Goal: Use online tool/utility: Utilize a website feature to perform a specific function

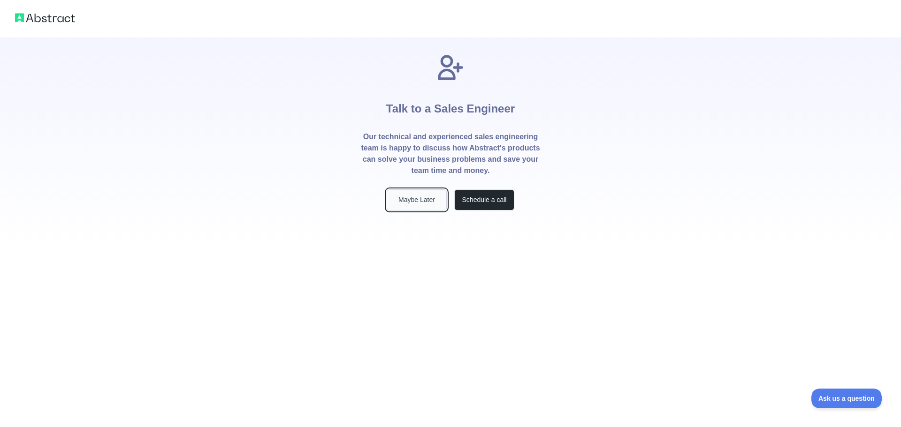
click at [424, 206] on button "Maybe Later" at bounding box center [417, 200] width 60 height 21
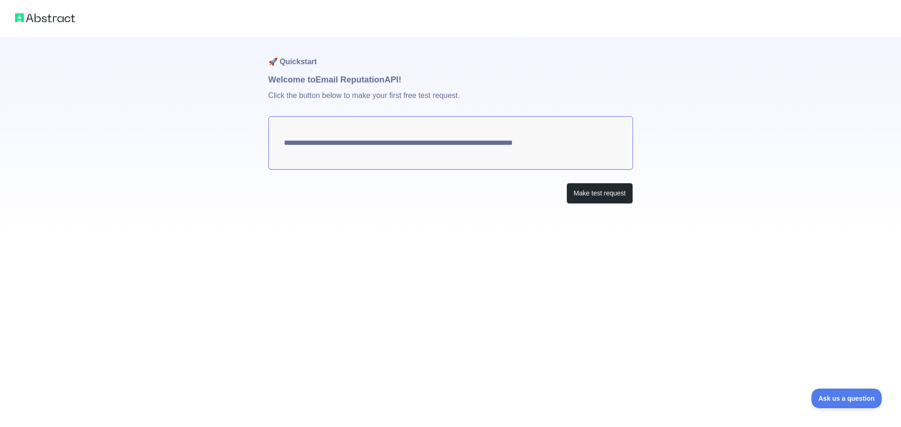
click at [566, 145] on textarea "**********" at bounding box center [450, 142] width 365 height 53
click at [592, 204] on div "**********" at bounding box center [450, 140] width 365 height 204
click at [605, 196] on button "Make test request" at bounding box center [599, 193] width 66 height 21
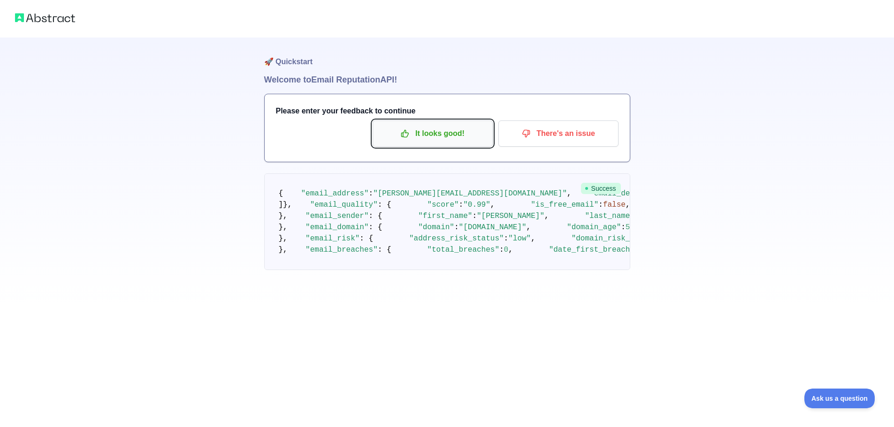
click at [447, 138] on p "It looks good!" at bounding box center [433, 134] width 106 height 16
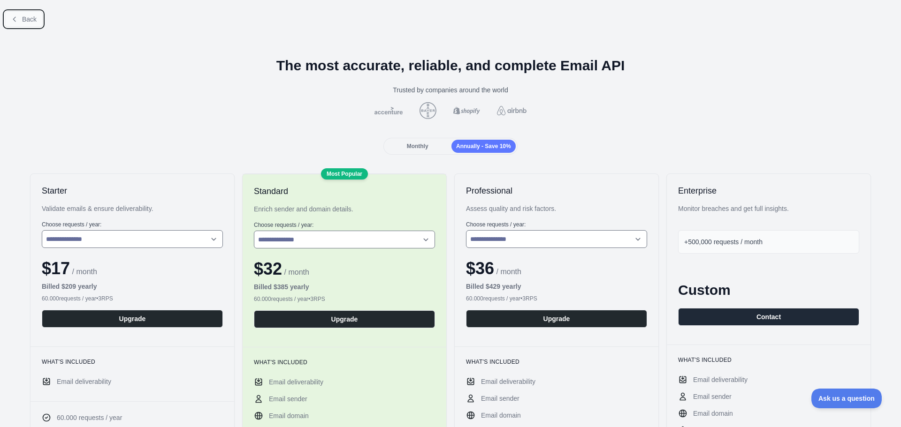
click at [23, 20] on span "Back" at bounding box center [29, 19] width 15 height 8
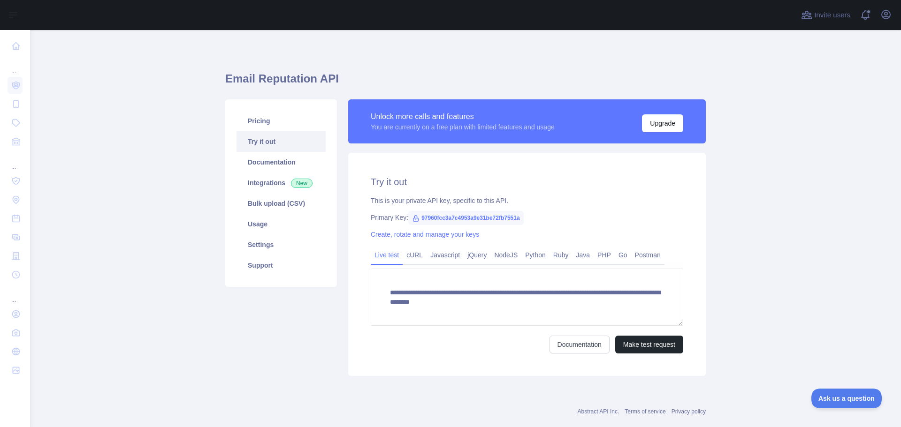
click at [506, 219] on span "97960fcc3a7c4953a9e31be72fb7551a" at bounding box center [465, 218] width 115 height 14
click at [508, 218] on span "97960fcc3a7c4953a9e31be72fb7551a" at bounding box center [465, 218] width 115 height 14
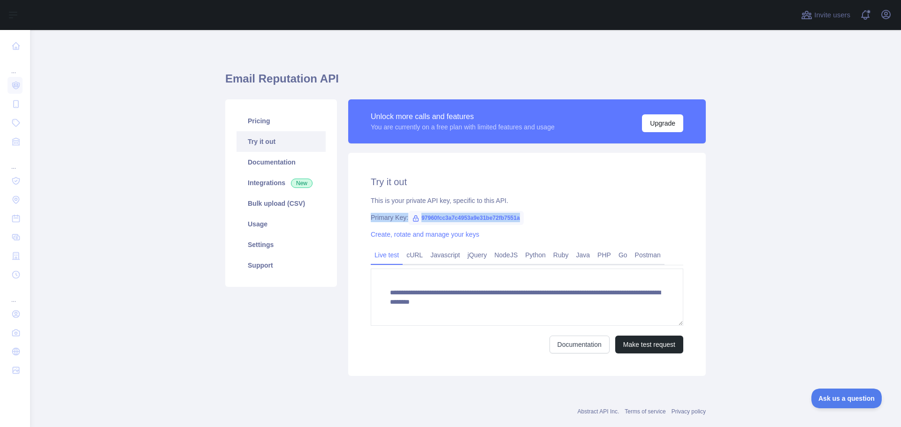
click at [509, 218] on span "97960fcc3a7c4953a9e31be72fb7551a" at bounding box center [465, 218] width 115 height 14
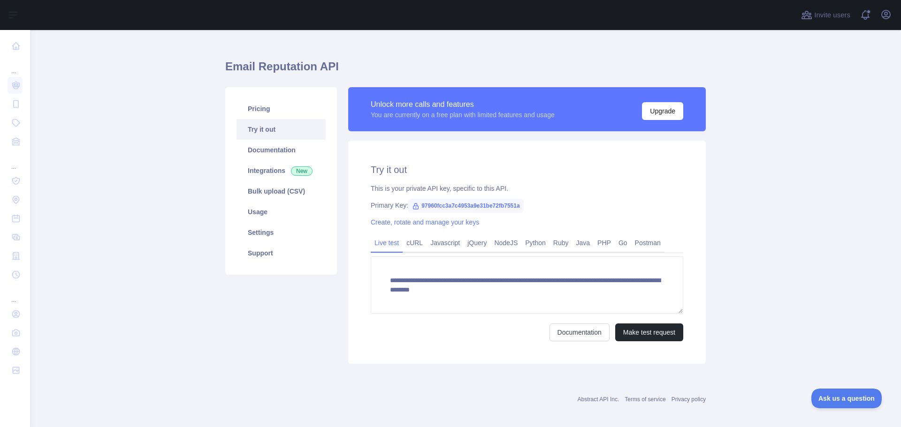
scroll to position [18, 0]
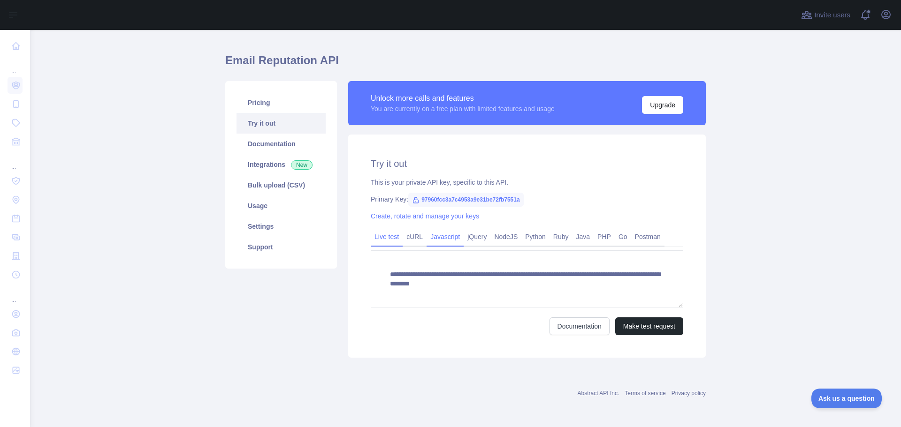
click at [442, 239] on link "Javascript" at bounding box center [444, 236] width 37 height 15
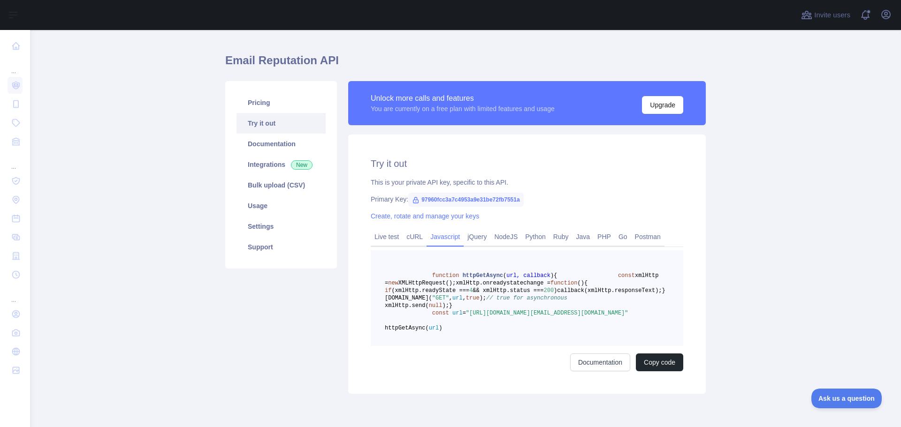
click at [479, 199] on span "97960fcc3a7c4953a9e31be72fb7551a" at bounding box center [465, 200] width 115 height 14
click at [380, 237] on link "Live test" at bounding box center [387, 236] width 32 height 15
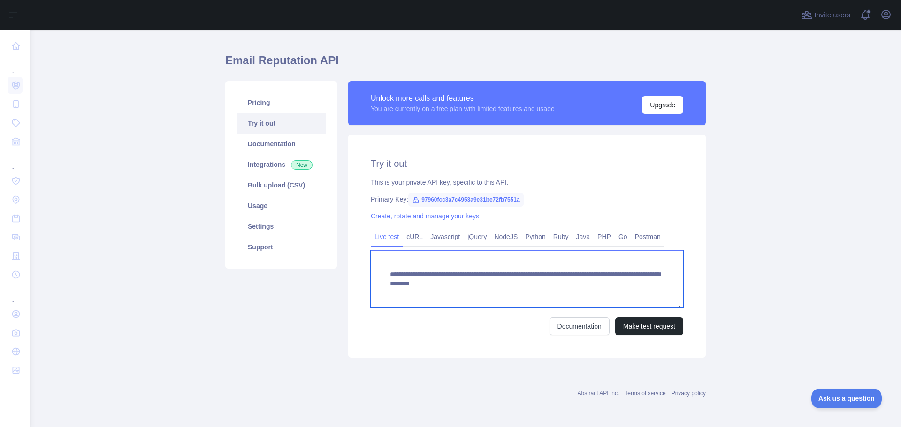
drag, startPoint x: 547, startPoint y: 285, endPoint x: 585, endPoint y: 287, distance: 38.5
click at [585, 287] on textarea "**********" at bounding box center [527, 279] width 312 height 57
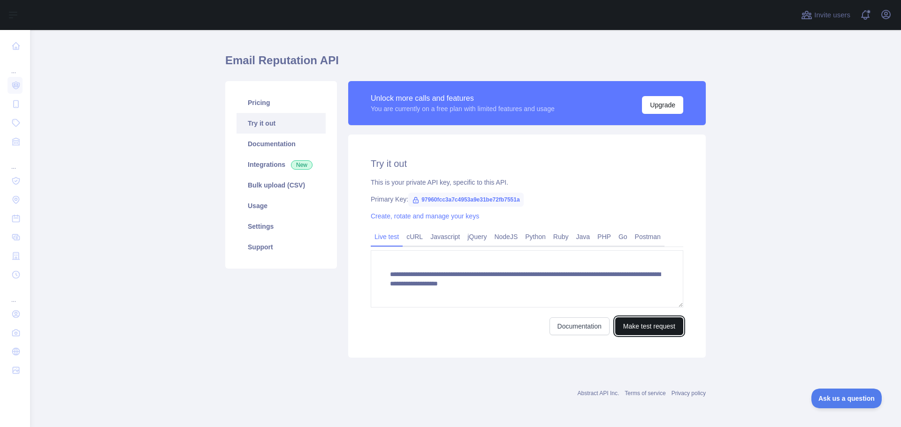
click at [637, 328] on button "Make test request" at bounding box center [649, 327] width 68 height 18
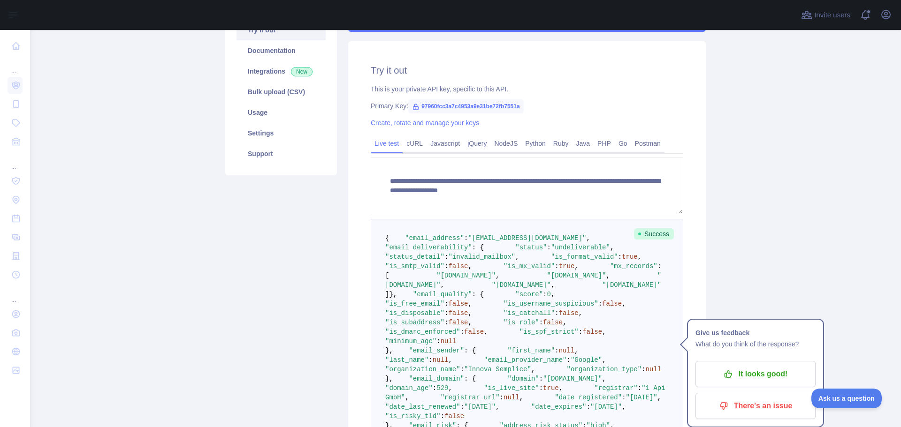
scroll to position [112, 0]
click at [744, 410] on p "There's an issue" at bounding box center [755, 406] width 106 height 16
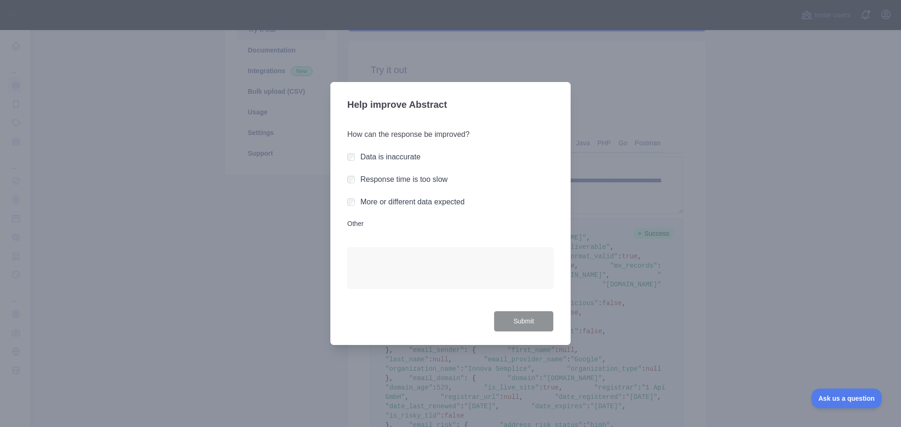
click at [355, 159] on div "Data is inaccurate" at bounding box center [450, 157] width 206 height 11
click at [357, 203] on div "More or different data expected" at bounding box center [450, 202] width 206 height 11
click at [352, 206] on div at bounding box center [351, 202] width 8 height 9
drag, startPoint x: 352, startPoint y: 206, endPoint x: 355, endPoint y: 182, distance: 24.5
click at [355, 182] on div "Response time is too slow" at bounding box center [450, 179] width 206 height 11
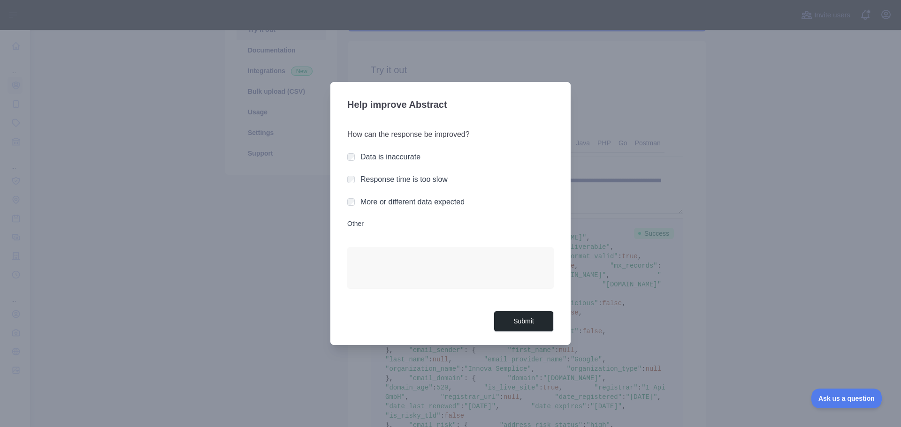
click at [359, 155] on div "Data is inaccurate" at bounding box center [450, 157] width 206 height 11
click at [360, 156] on div "Data is inaccurate" at bounding box center [450, 157] width 206 height 11
click at [880, 329] on div at bounding box center [450, 213] width 901 height 427
drag, startPoint x: 733, startPoint y: 344, endPoint x: 671, endPoint y: 341, distance: 62.5
click at [724, 346] on div at bounding box center [450, 213] width 901 height 427
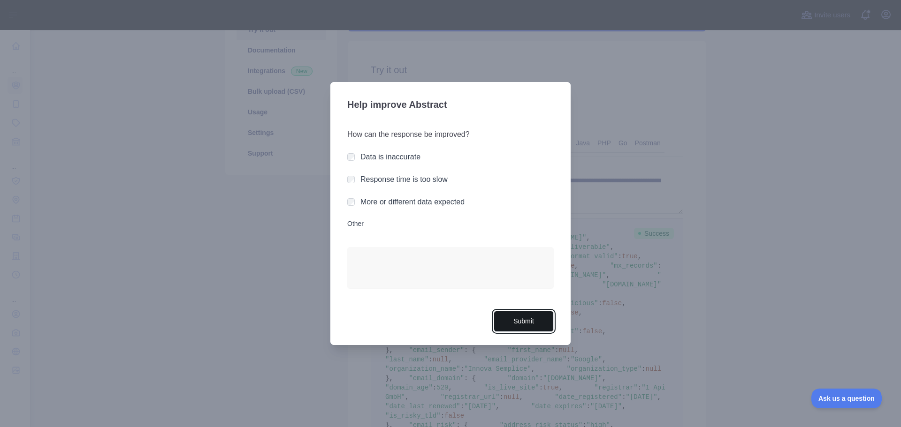
click at [528, 318] on button "Submit" at bounding box center [524, 321] width 60 height 21
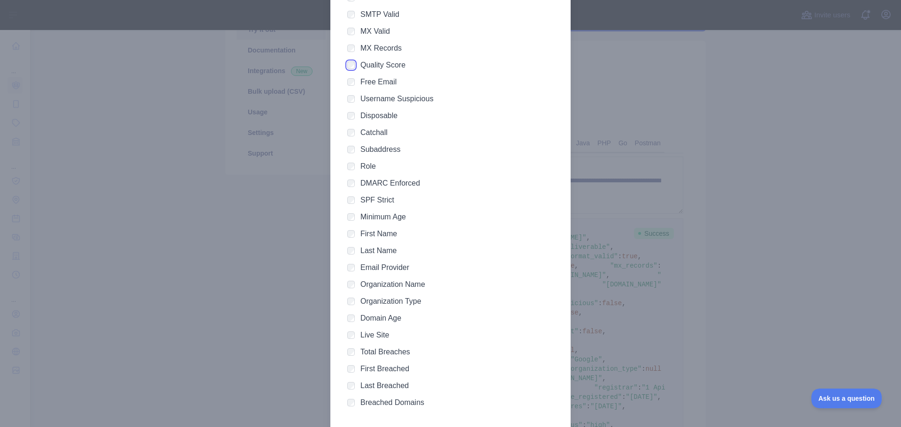
scroll to position [168, 0]
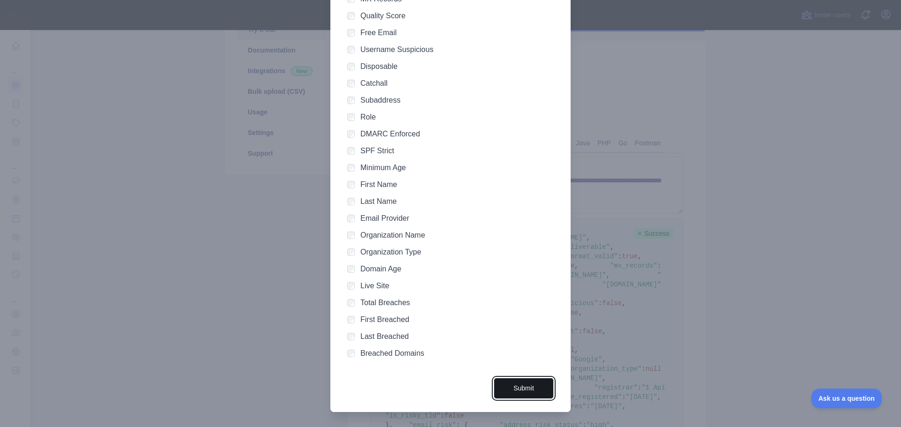
click at [524, 386] on button "Submit" at bounding box center [524, 388] width 60 height 21
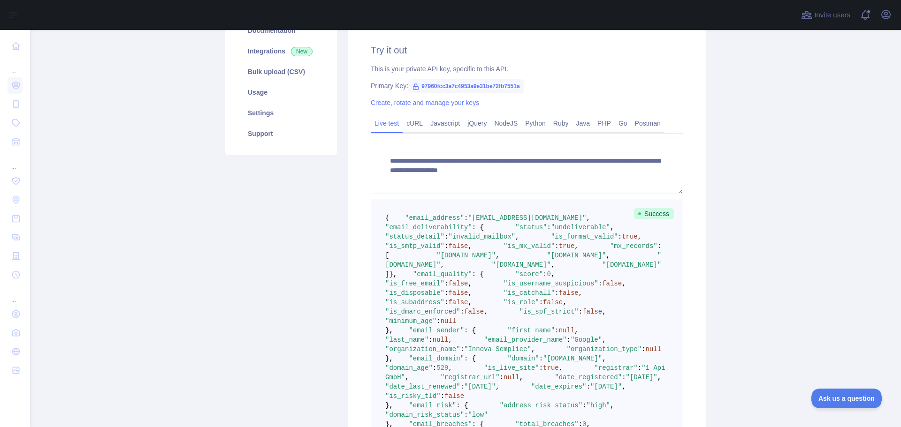
scroll to position [0, 0]
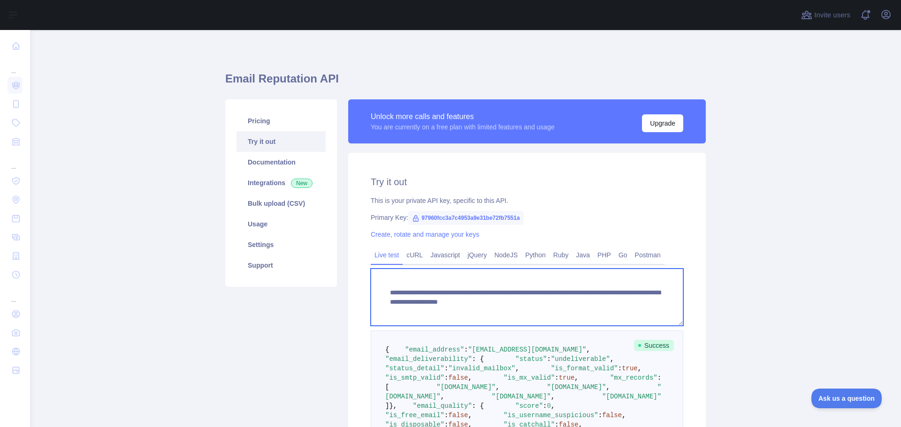
drag, startPoint x: 547, startPoint y: 301, endPoint x: 671, endPoint y: 312, distance: 124.3
click at [671, 312] on textarea "**********" at bounding box center [527, 297] width 312 height 57
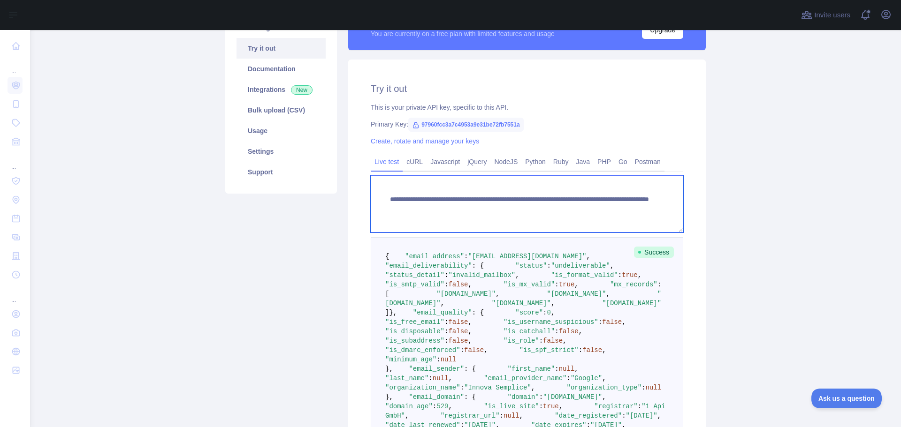
scroll to position [94, 0]
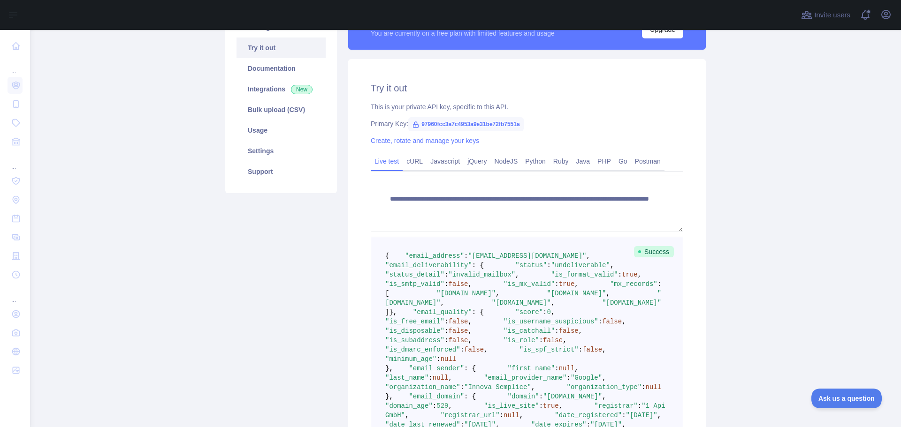
click at [652, 269] on pre "{ "email_address" : "[EMAIL_ADDRESS][DOMAIN_NAME]" , "email_deliverability" : {…" at bounding box center [527, 369] width 312 height 264
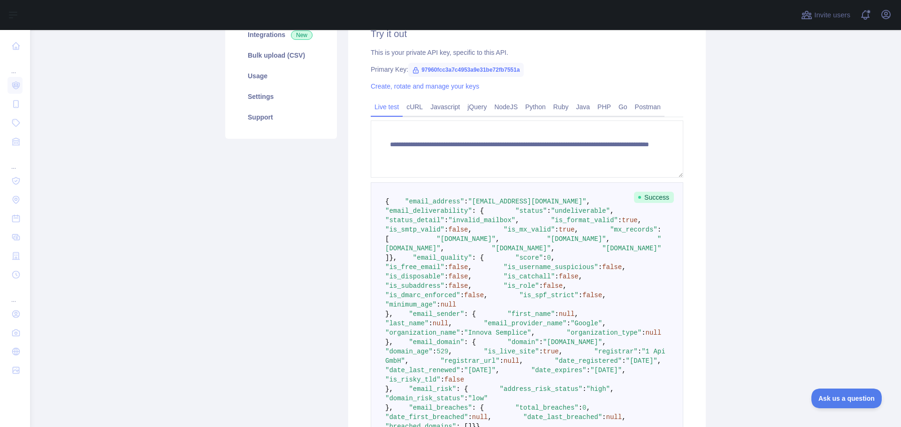
scroll to position [0, 0]
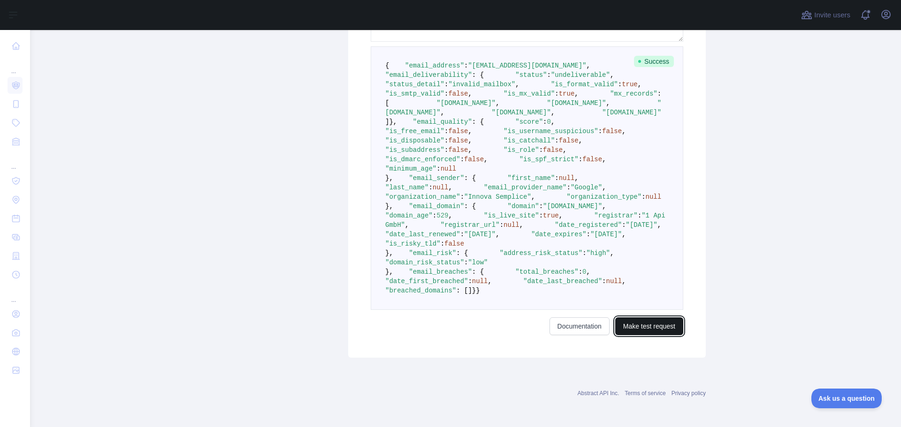
click at [666, 329] on button "Make test request" at bounding box center [649, 327] width 68 height 18
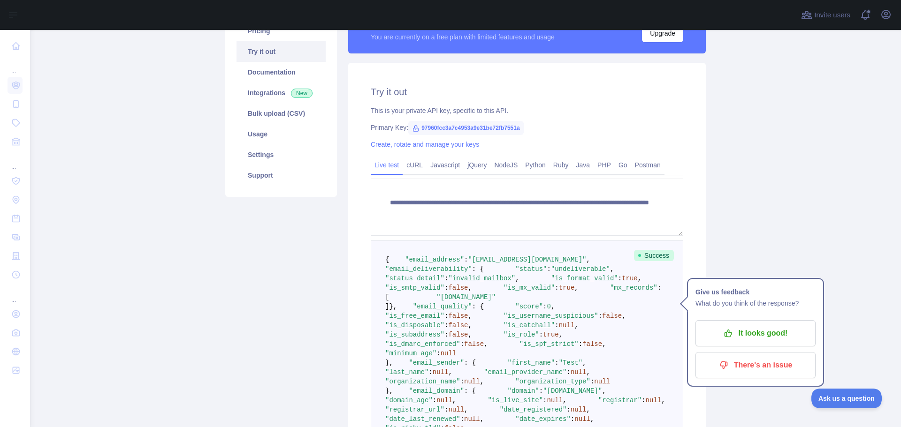
scroll to position [47, 0]
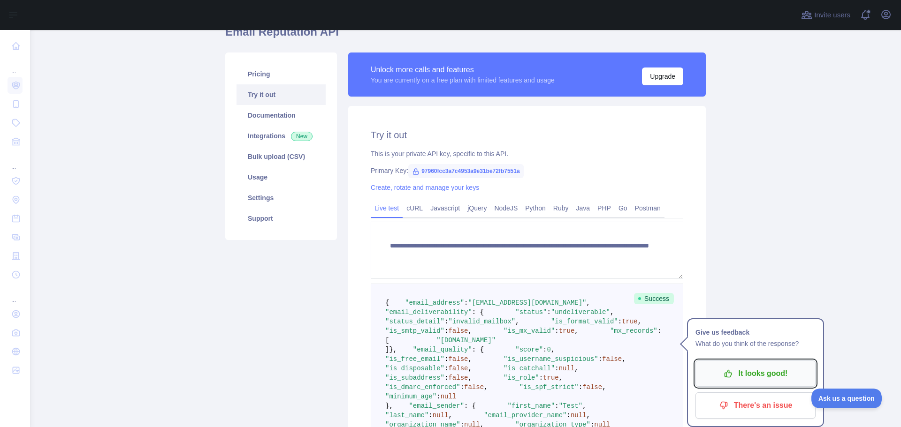
click at [761, 372] on p "It looks good!" at bounding box center [755, 374] width 106 height 16
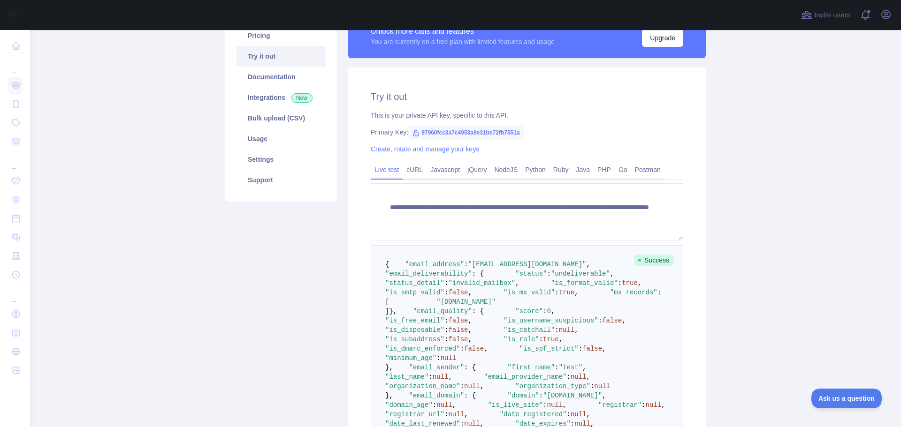
scroll to position [141, 0]
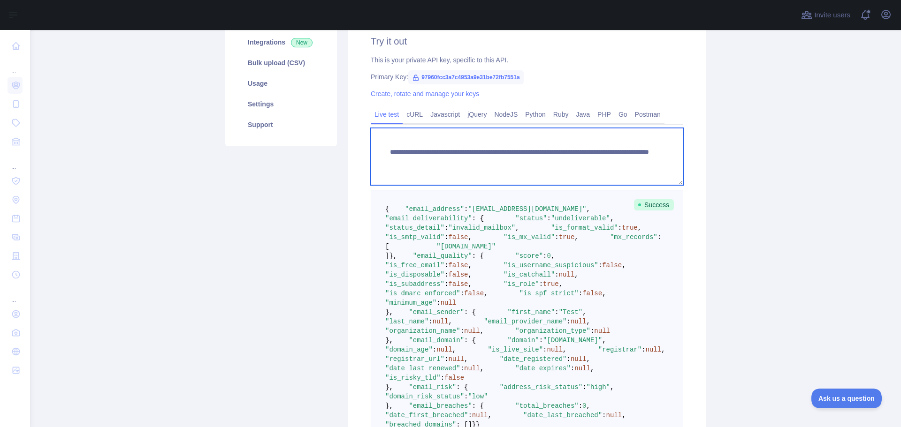
drag, startPoint x: 600, startPoint y: 161, endPoint x: 545, endPoint y: 162, distance: 54.4
click at [545, 162] on textarea "**********" at bounding box center [527, 156] width 312 height 57
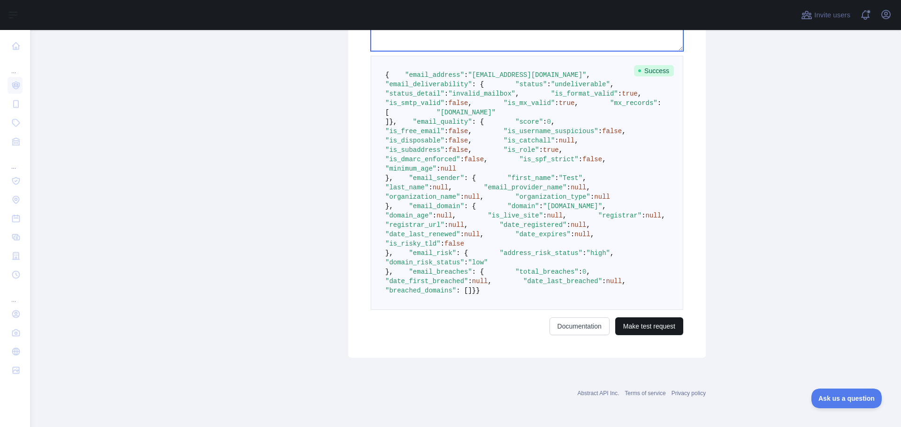
type textarea "**********"
click at [650, 328] on button "Make test request" at bounding box center [649, 327] width 68 height 18
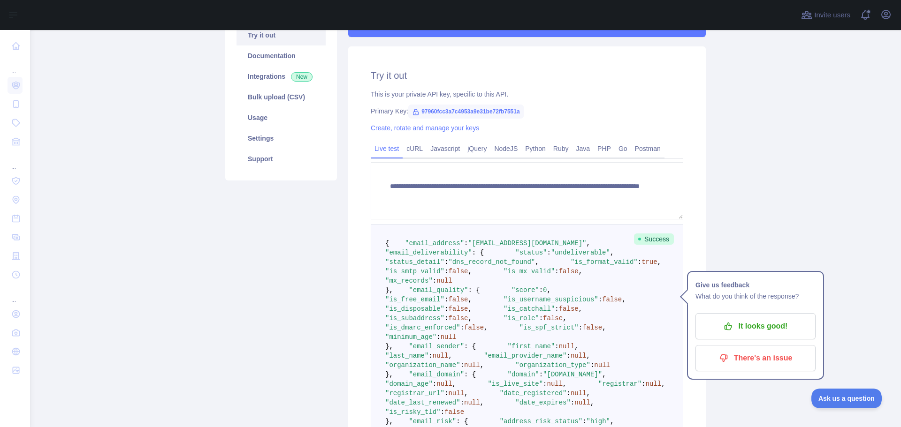
scroll to position [59, 0]
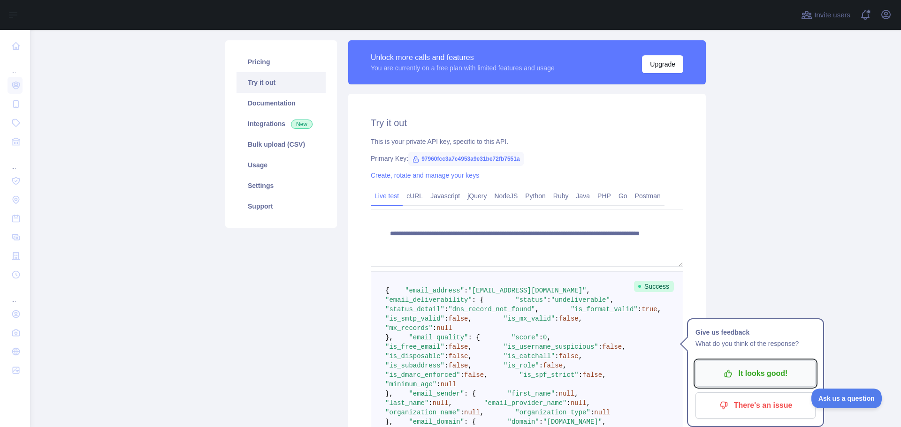
click at [761, 376] on p "It looks good!" at bounding box center [755, 374] width 106 height 16
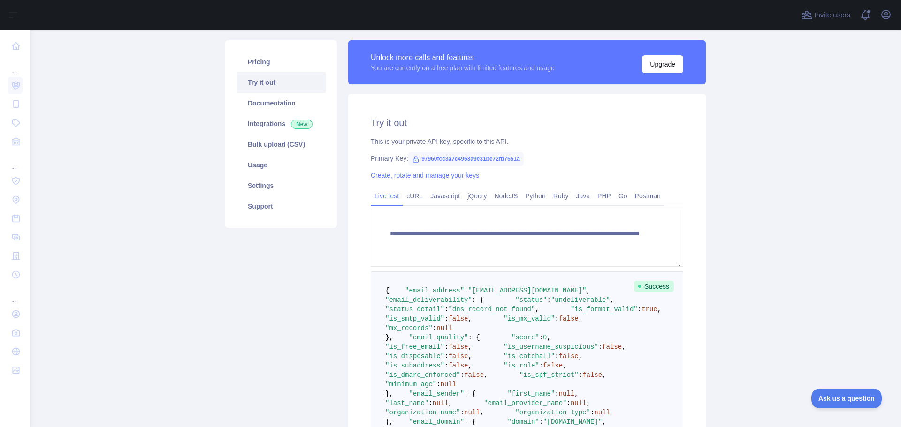
click at [481, 160] on span "97960fcc3a7c4953a9e31be72fb7551a" at bounding box center [465, 159] width 115 height 14
click at [494, 162] on span "97960fcc3a7c4953a9e31be72fb7551a" at bounding box center [465, 159] width 115 height 14
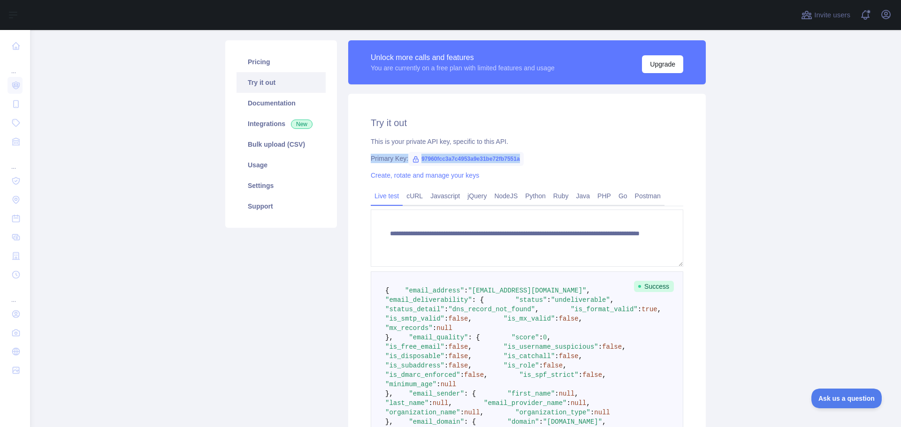
click at [512, 154] on span "97960fcc3a7c4953a9e31be72fb7551a" at bounding box center [465, 159] width 115 height 14
click at [495, 159] on span "97960fcc3a7c4953a9e31be72fb7551a" at bounding box center [465, 159] width 115 height 14
copy span "97960fcc3a7c4953a9e31be72fb7551a"
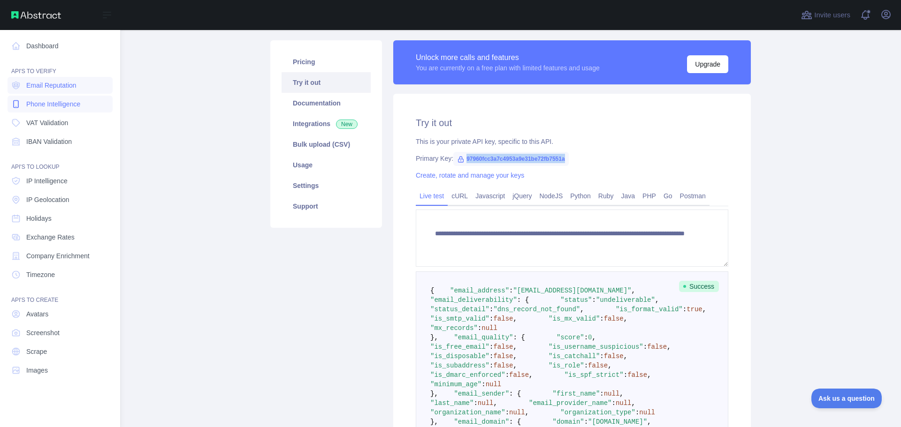
click at [56, 109] on link "Phone Intelligence" at bounding box center [60, 104] width 105 height 17
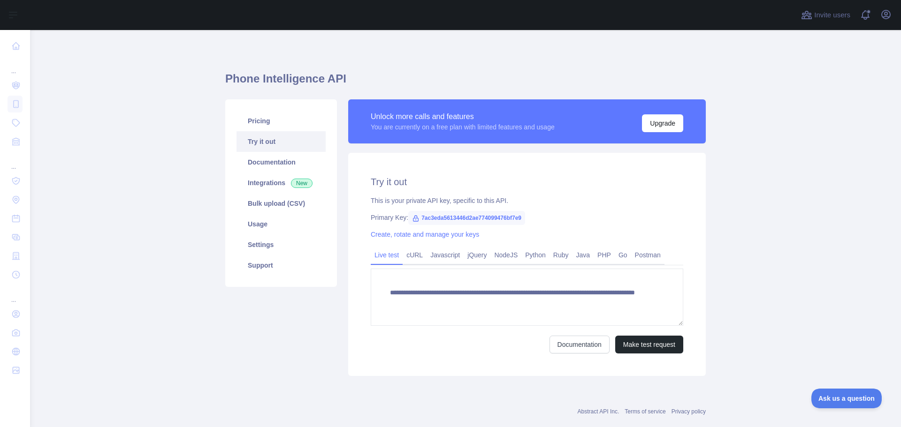
click at [501, 219] on span "7ac3eda5613446d2ae774099476bf7e9" at bounding box center [466, 218] width 117 height 14
click at [501, 218] on span "7ac3eda5613446d2ae774099476bf7e9" at bounding box center [466, 218] width 117 height 14
copy span "7ac3eda5613446d2ae774099476bf7e9"
drag, startPoint x: 488, startPoint y: 222, endPoint x: 456, endPoint y: 222, distance: 31.9
copy span "7ac3eda5613446d2ae774099476bf7e9"
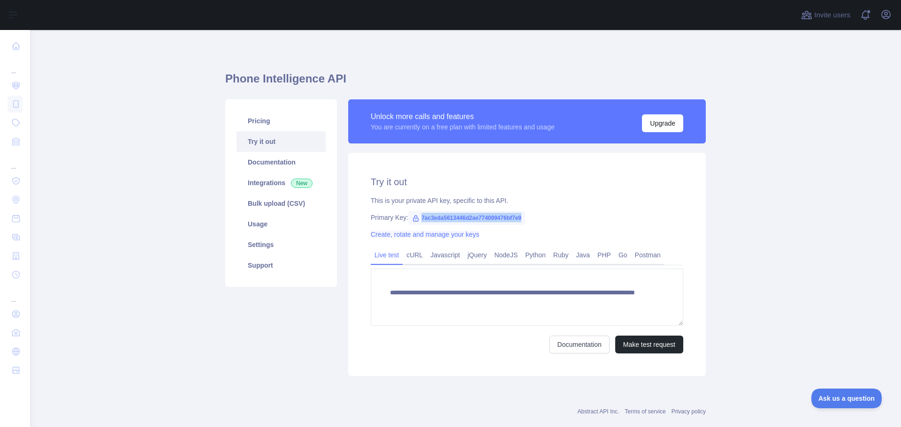
click at [419, 234] on link "Create, rotate and manage your keys" at bounding box center [425, 235] width 108 height 8
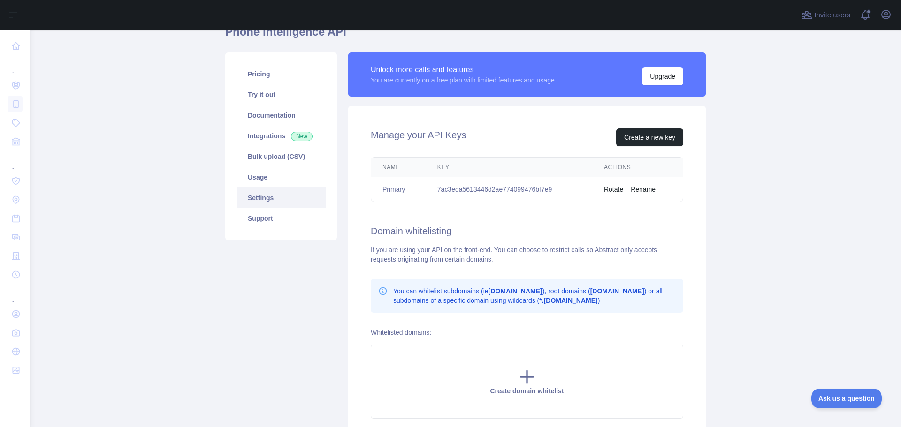
scroll to position [106, 0]
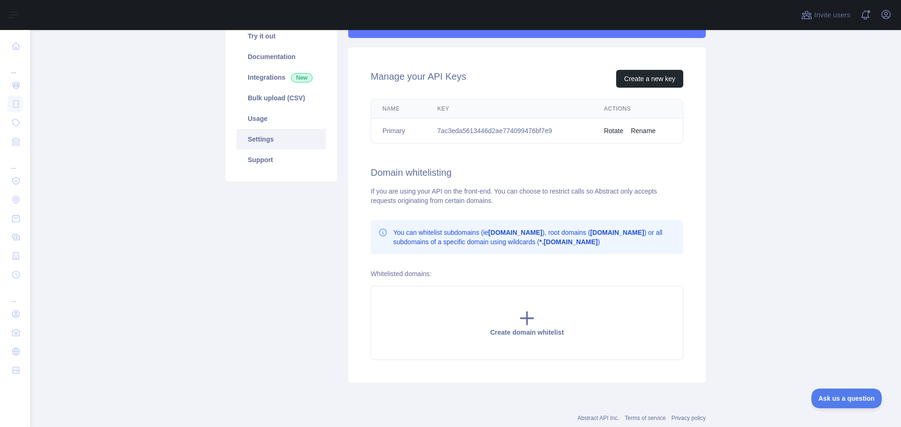
click at [480, 131] on td "7ac3eda5613446d2ae774099476bf7e9" at bounding box center [509, 131] width 167 height 25
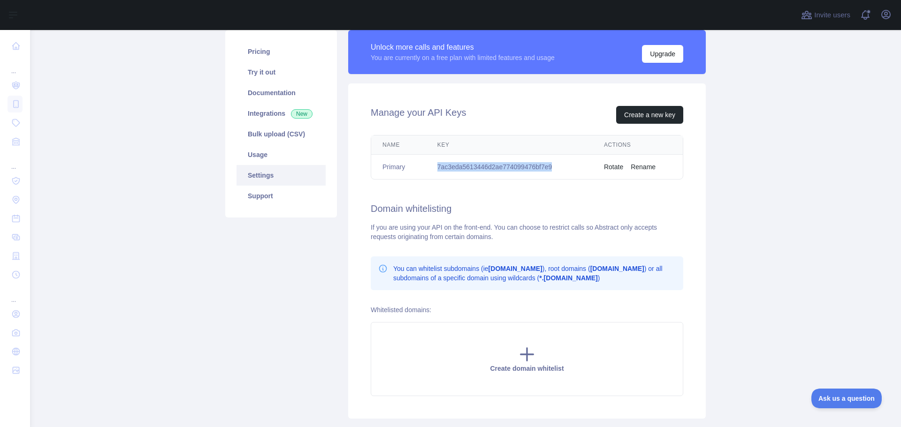
scroll to position [12, 0]
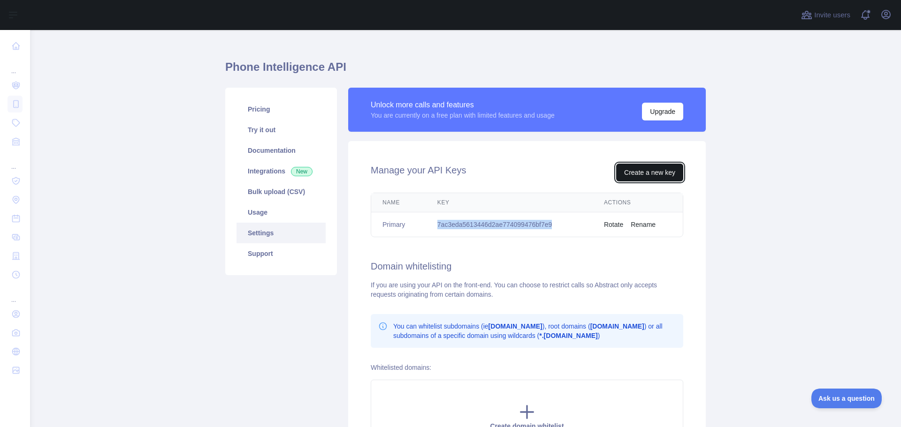
click at [645, 174] on button "Create a new key" at bounding box center [649, 173] width 67 height 18
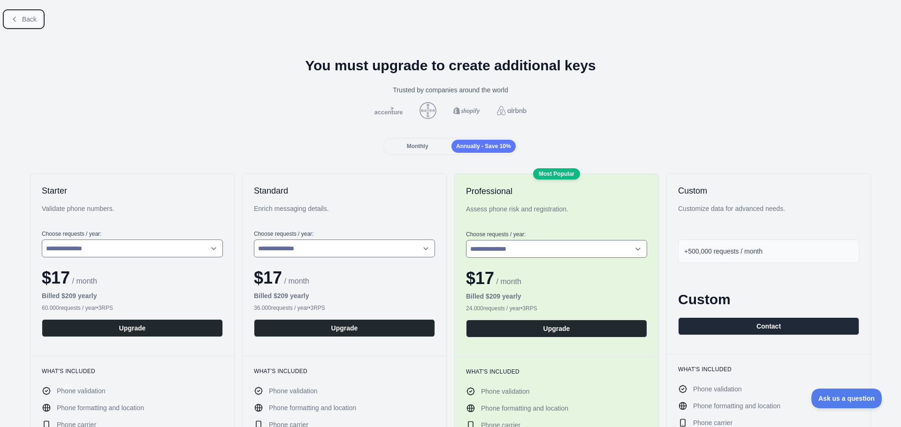
click at [28, 21] on span "Back" at bounding box center [29, 19] width 15 height 8
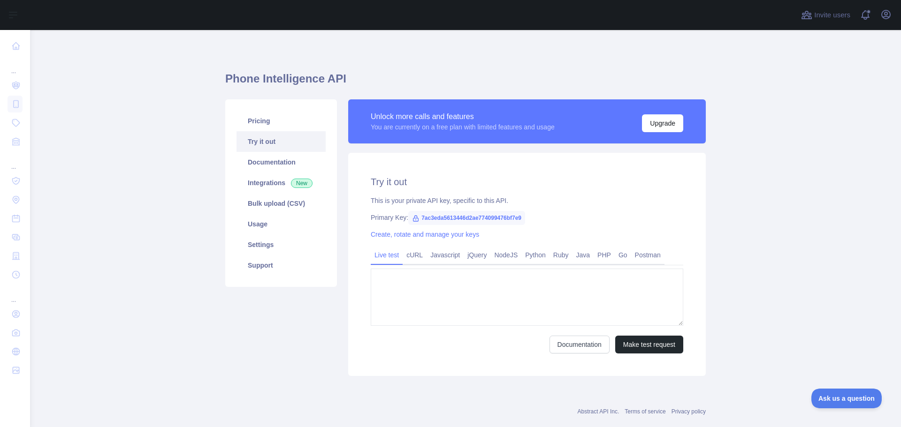
type textarea "**********"
click at [495, 217] on span "7ac3eda5613446d2ae774099476bf7e9" at bounding box center [466, 218] width 117 height 14
copy span "7ac3eda5613446d2ae774099476bf7e9"
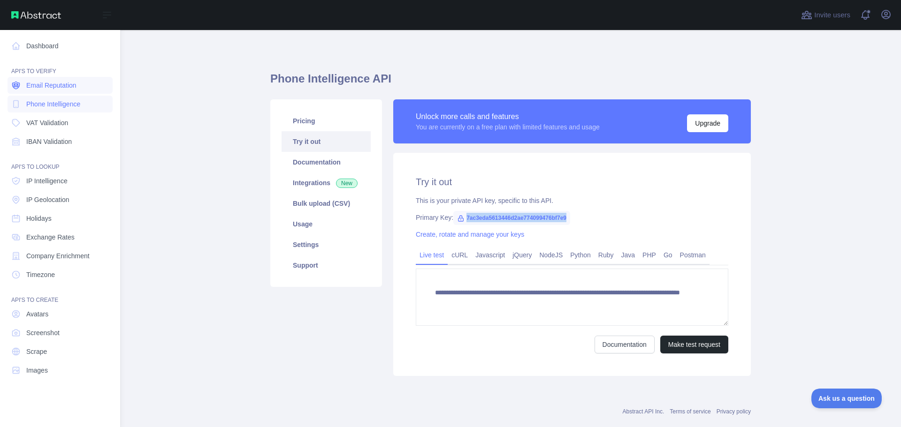
click at [65, 89] on span "Email Reputation" at bounding box center [51, 85] width 50 height 9
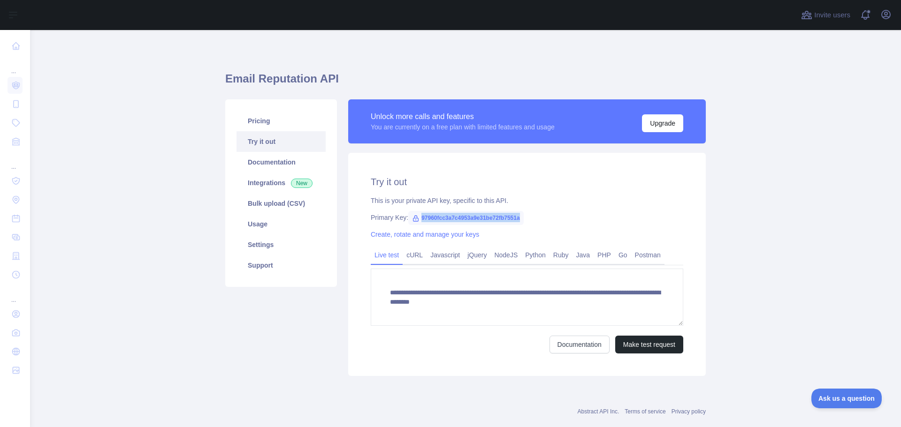
drag, startPoint x: 417, startPoint y: 216, endPoint x: 515, endPoint y: 212, distance: 98.1
click at [515, 212] on span "97960fcc3a7c4953a9e31be72fb7551a" at bounding box center [465, 218] width 115 height 14
copy span "97960fcc3a7c4953a9e31be72fb7551a"
click at [436, 254] on link "Javascript" at bounding box center [444, 255] width 37 height 15
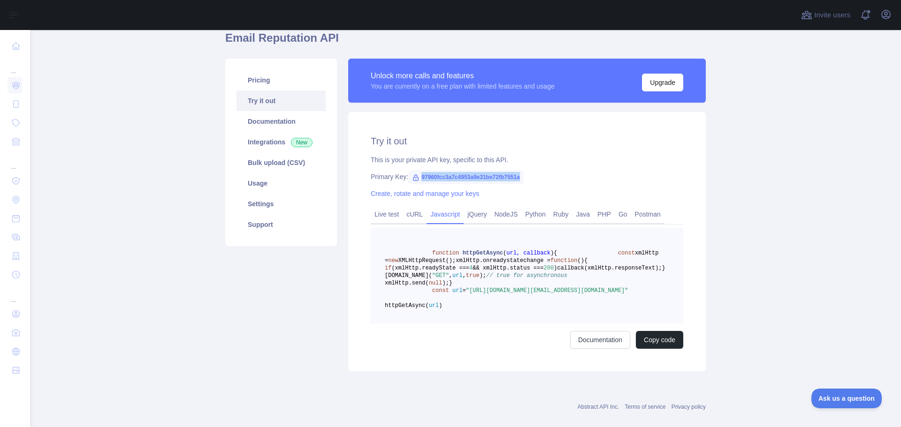
scroll to position [94, 0]
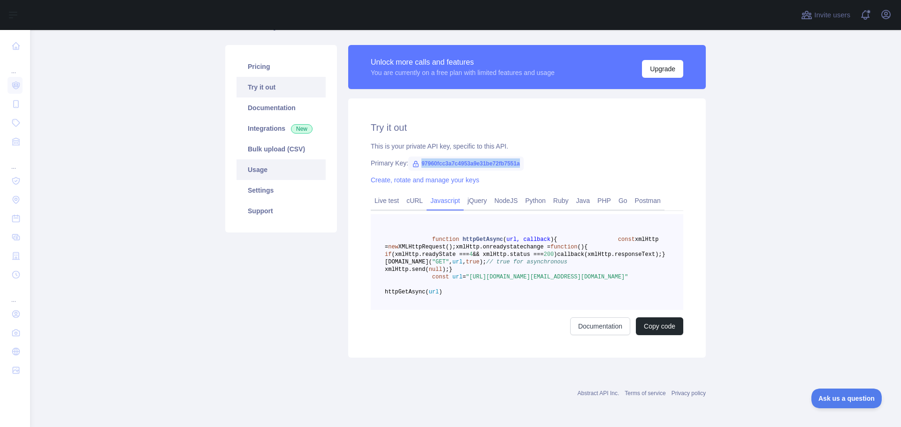
click at [273, 160] on link "Usage" at bounding box center [280, 170] width 89 height 21
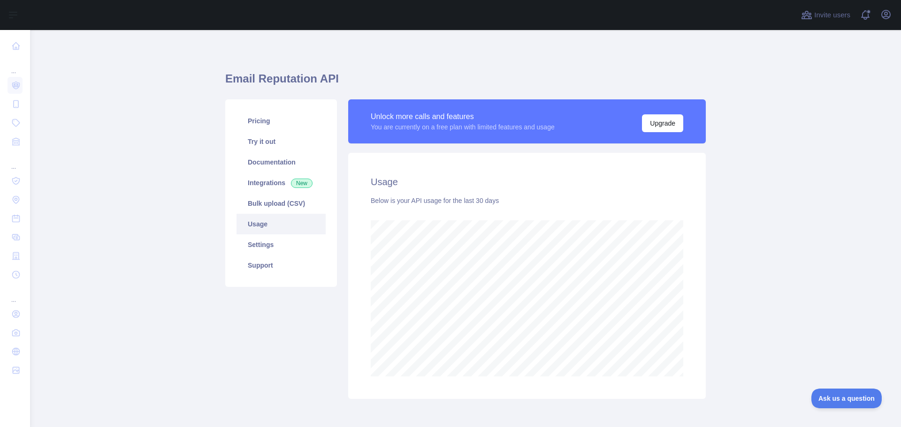
scroll to position [397, 864]
click at [256, 180] on link "Integrations New" at bounding box center [280, 183] width 89 height 21
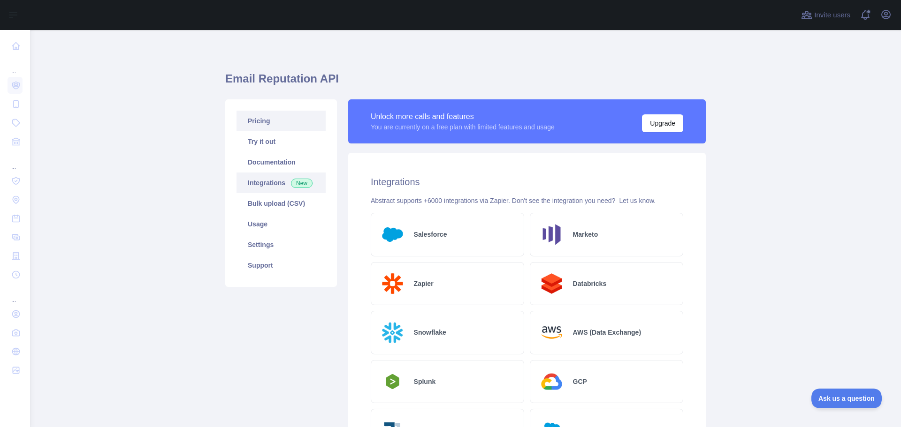
click at [256, 125] on link "Pricing" at bounding box center [280, 121] width 89 height 21
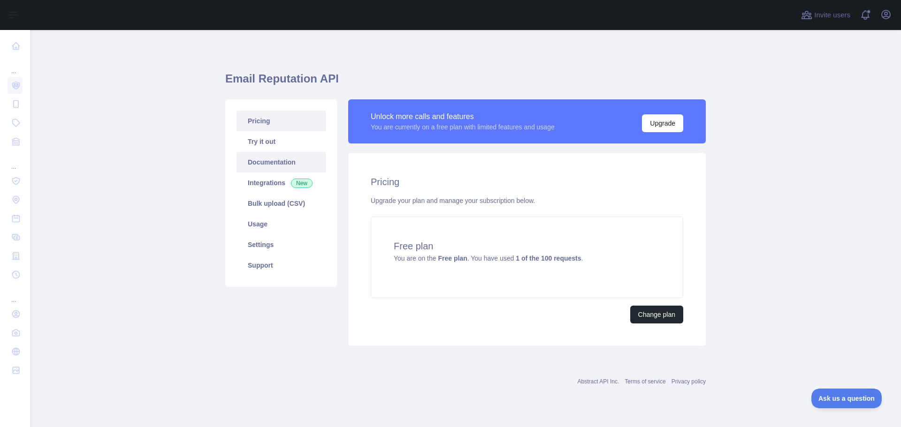
click at [262, 164] on link "Documentation" at bounding box center [280, 162] width 89 height 21
click at [260, 185] on link "Integrations New" at bounding box center [280, 183] width 89 height 21
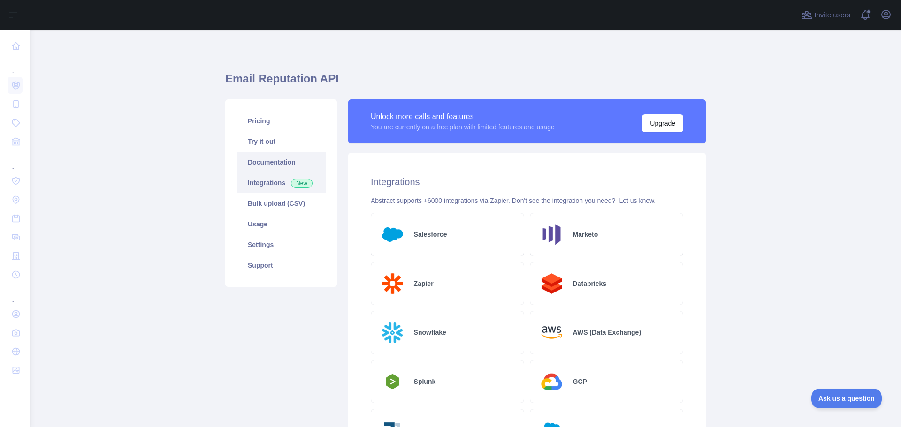
click at [264, 163] on link "Documentation" at bounding box center [280, 162] width 89 height 21
click at [257, 143] on link "Try it out" at bounding box center [280, 141] width 89 height 21
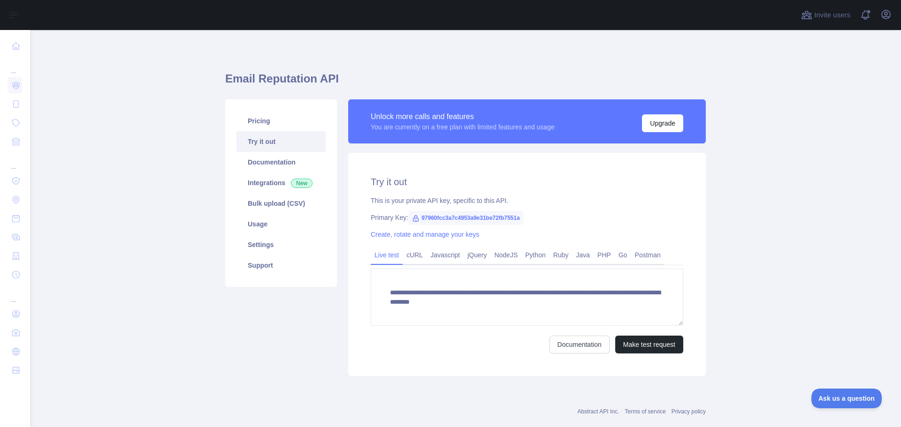
click at [419, 218] on span "97960fcc3a7c4953a9e31be72fb7551a" at bounding box center [465, 218] width 115 height 14
click at [413, 221] on icon at bounding box center [415, 219] width 5 height 6
click at [423, 219] on span "97960fcc3a7c4953a9e31be72fb7551a" at bounding box center [465, 218] width 115 height 14
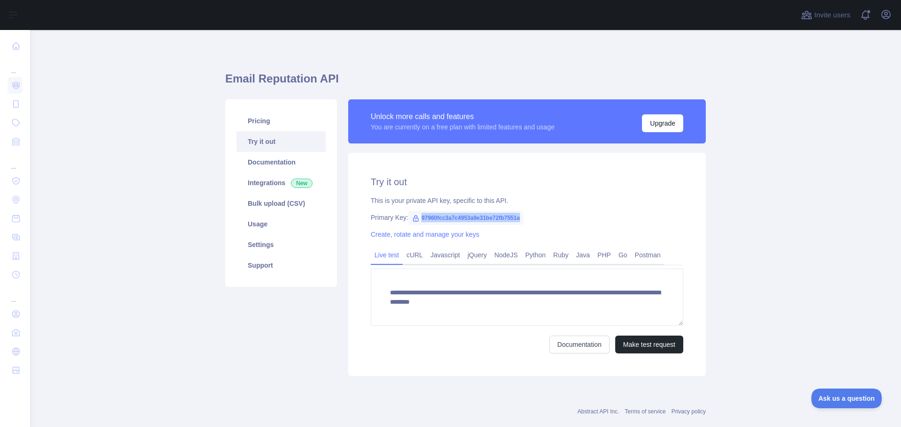
click at [423, 219] on span "97960fcc3a7c4953a9e31be72fb7551a" at bounding box center [465, 218] width 115 height 14
copy span "97960fcc3a7c4953a9e31be72fb7551a"
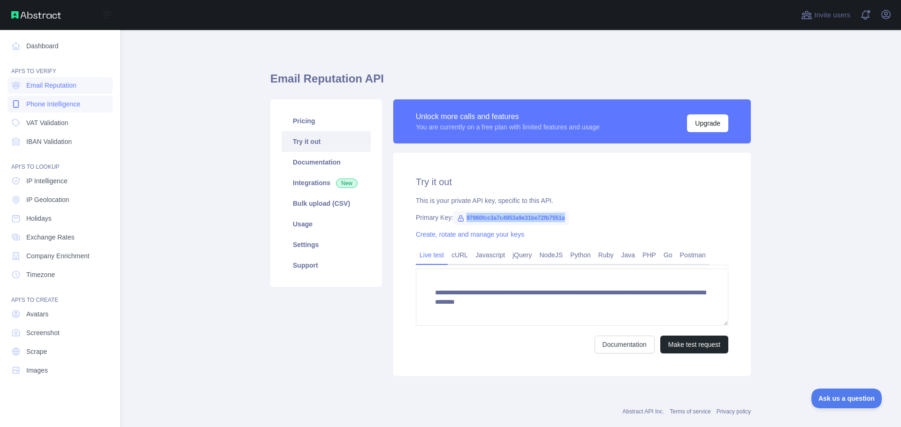
click at [55, 106] on span "Phone Intelligence" at bounding box center [53, 103] width 54 height 9
type textarea "**********"
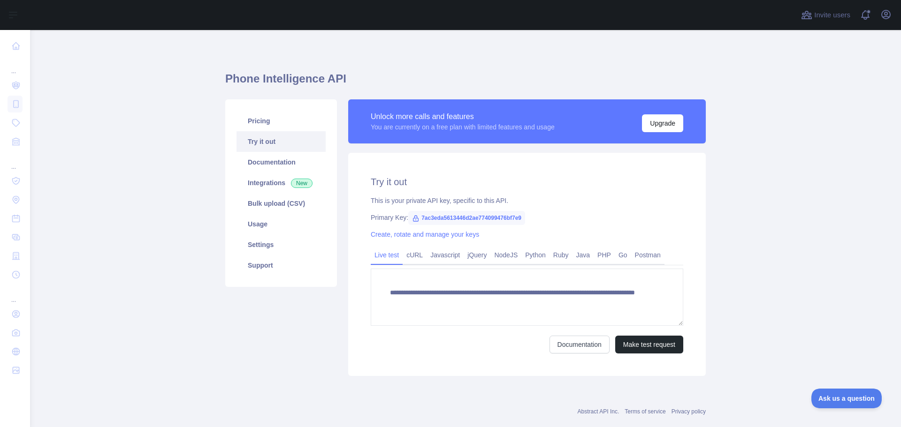
click at [419, 217] on span "7ac3eda5613446d2ae774099476bf7e9" at bounding box center [466, 218] width 117 height 14
copy span "7ac3eda5613446d2ae774099476bf7e9"
